Goal: Check status: Check status

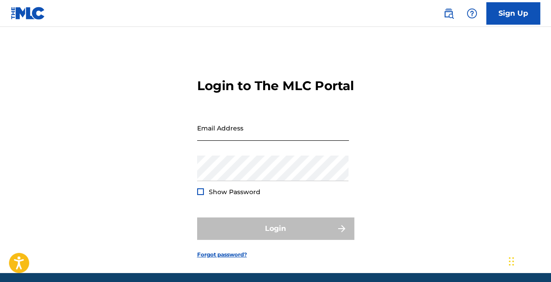
click at [250, 141] on input "Email Address" at bounding box center [273, 128] width 152 height 26
type input "[EMAIL_ADDRESS][DOMAIN_NAME]"
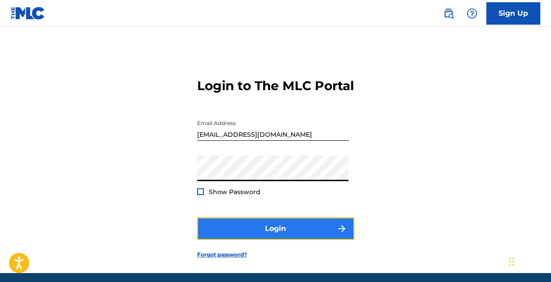
click at [277, 240] on button "Login" at bounding box center [275, 229] width 157 height 22
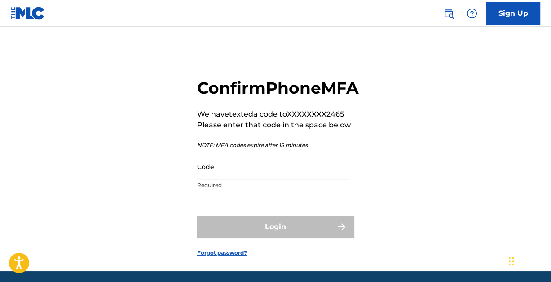
click at [267, 180] on input "Code" at bounding box center [273, 167] width 152 height 26
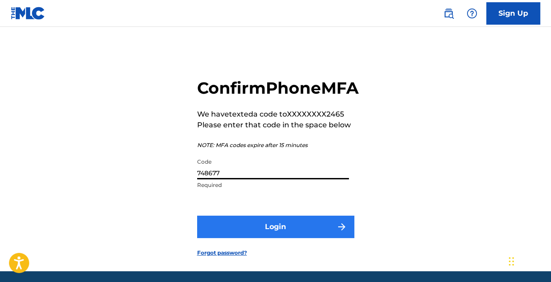
type input "748677"
click at [277, 238] on button "Login" at bounding box center [275, 227] width 157 height 22
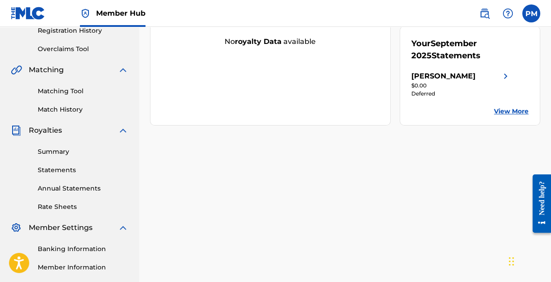
scroll to position [160, 0]
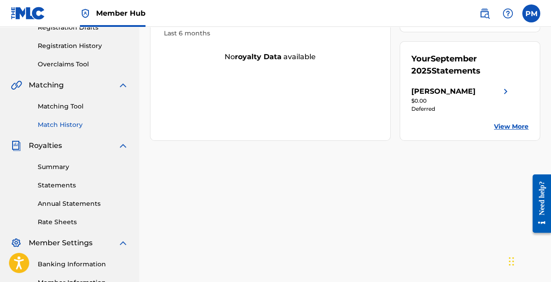
click at [70, 124] on link "Match History" at bounding box center [83, 124] width 91 height 9
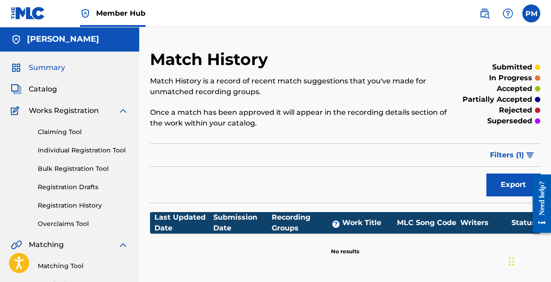
click at [53, 68] on span "Summary" at bounding box center [47, 67] width 36 height 11
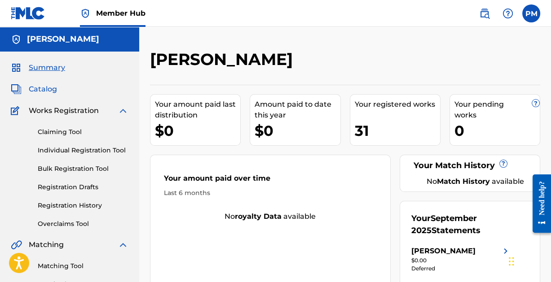
click at [37, 88] on span "Catalog" at bounding box center [43, 89] width 28 height 11
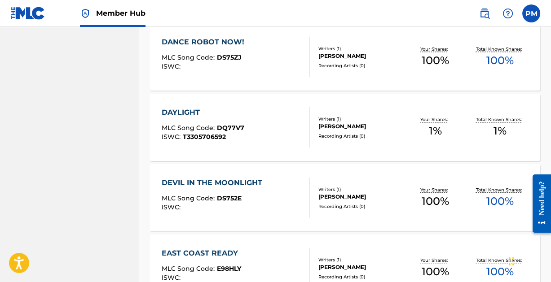
scroll to position [635, 0]
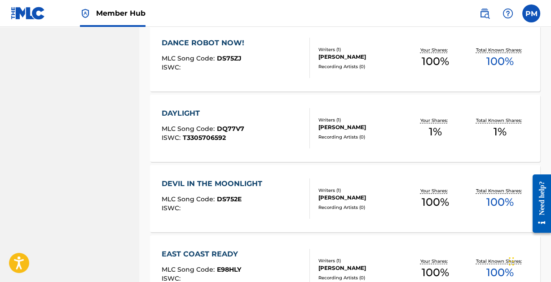
click at [217, 127] on span "DQ77V7" at bounding box center [230, 129] width 27 height 8
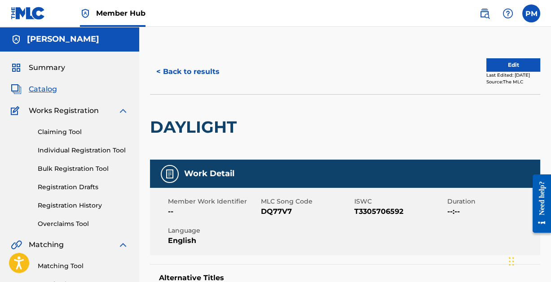
click at [48, 89] on span "Catalog" at bounding box center [43, 89] width 28 height 11
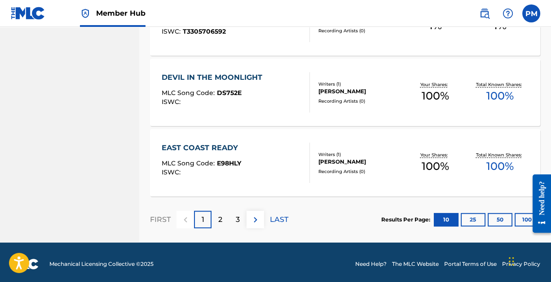
scroll to position [744, 0]
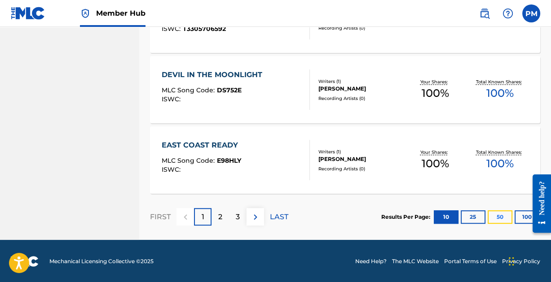
click at [496, 212] on button "50" at bounding box center [500, 217] width 25 height 13
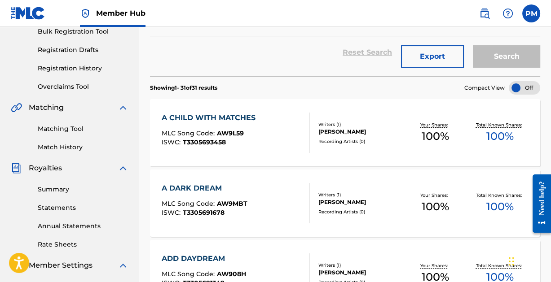
scroll to position [138, 0]
click at [66, 144] on link "Match History" at bounding box center [83, 146] width 91 height 9
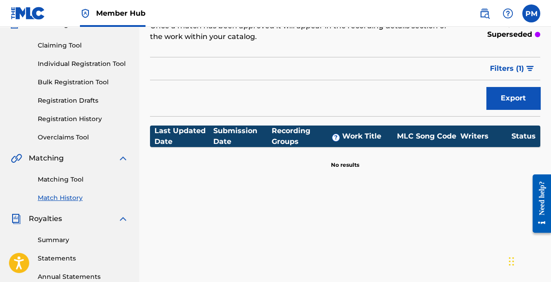
scroll to position [88, 0]
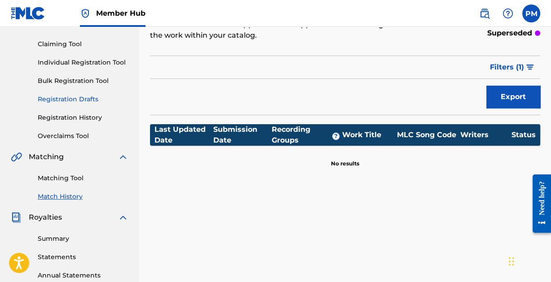
click at [73, 97] on link "Registration Drafts" at bounding box center [83, 99] width 91 height 9
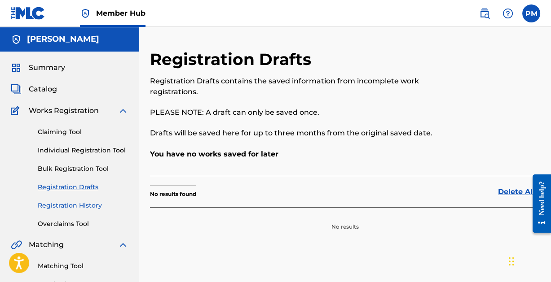
click at [64, 204] on link "Registration History" at bounding box center [83, 205] width 91 height 9
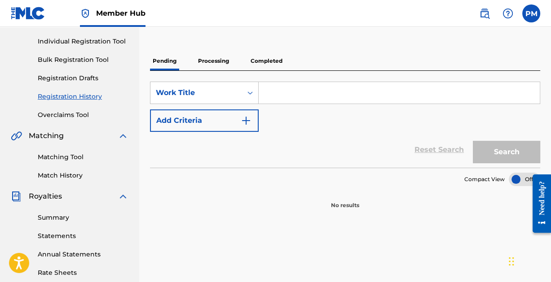
scroll to position [105, 0]
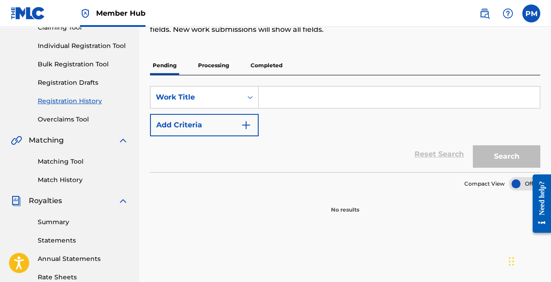
click at [215, 67] on p "Processing" at bounding box center [213, 65] width 36 height 19
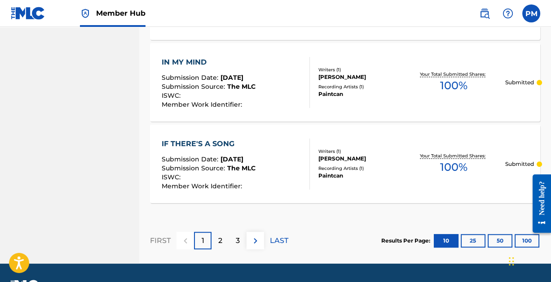
scroll to position [935, 0]
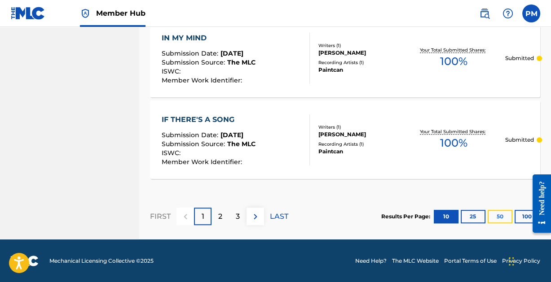
click at [501, 213] on button "50" at bounding box center [500, 216] width 25 height 13
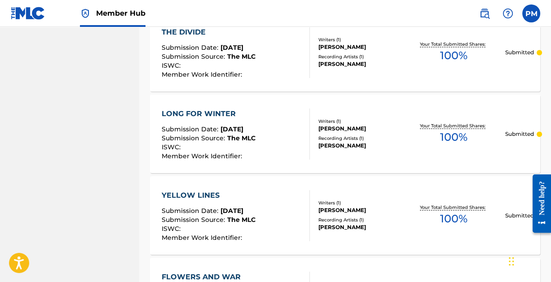
scroll to position [2075, 0]
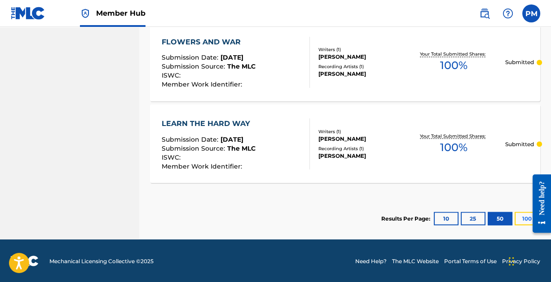
click at [520, 215] on button "100" at bounding box center [526, 218] width 25 height 13
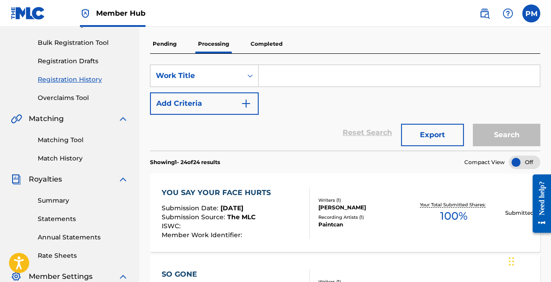
scroll to position [128, 0]
